Goal: Task Accomplishment & Management: Use online tool/utility

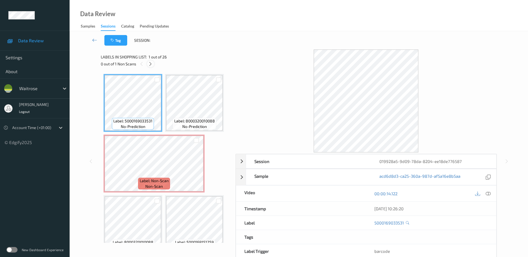
click at [151, 65] on icon at bounding box center [150, 64] width 5 height 5
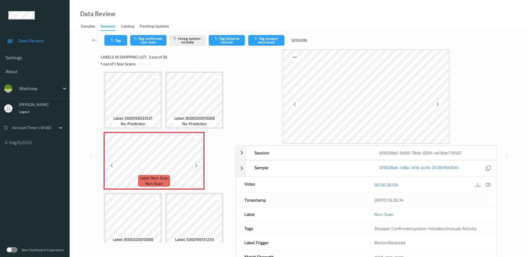
click at [195, 165] on icon at bounding box center [196, 165] width 5 height 5
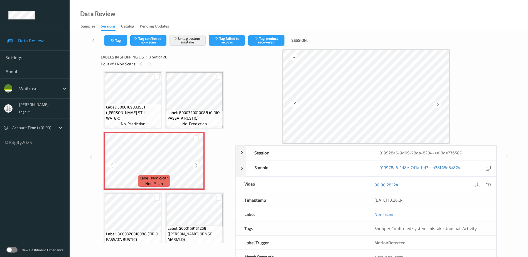
click at [195, 165] on icon at bounding box center [196, 165] width 5 height 5
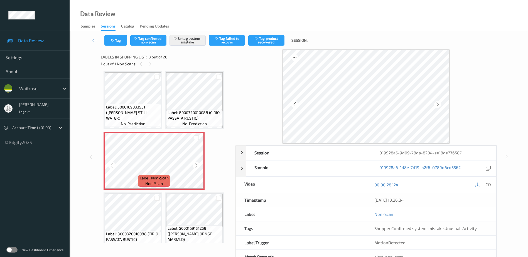
click at [195, 165] on icon at bounding box center [196, 165] width 5 height 5
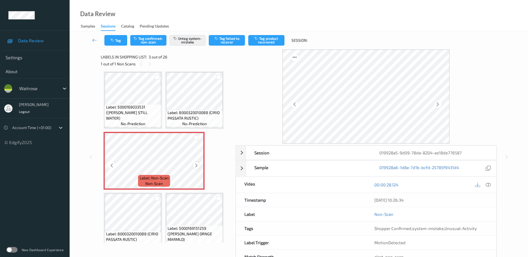
click at [197, 167] on icon at bounding box center [196, 165] width 5 height 5
